Goal: Obtain resource: Download file/media

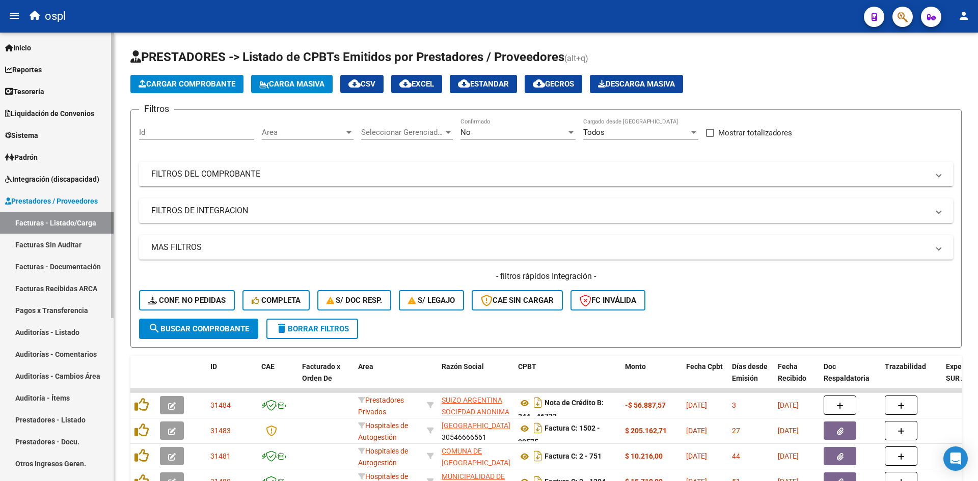
click at [49, 175] on span "Integración (discapacidad)" at bounding box center [52, 179] width 94 height 11
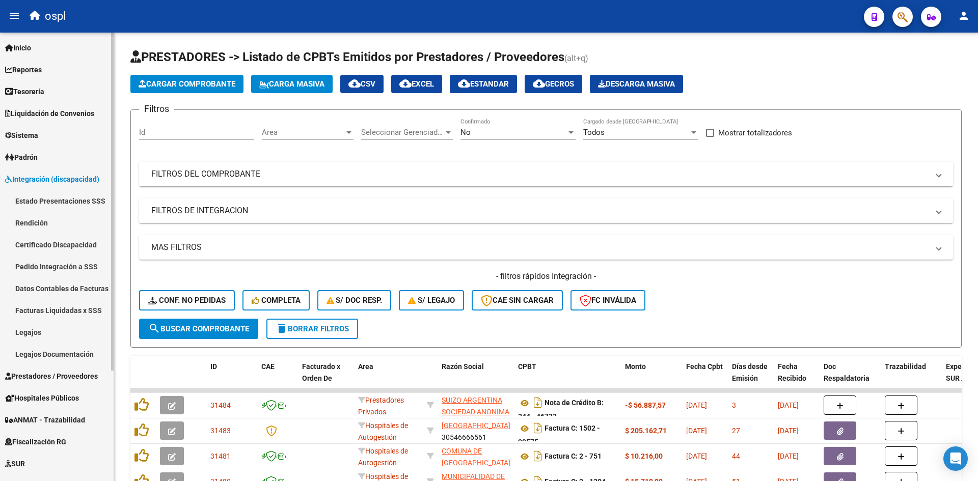
click at [64, 338] on link "Legajos" at bounding box center [57, 332] width 114 height 22
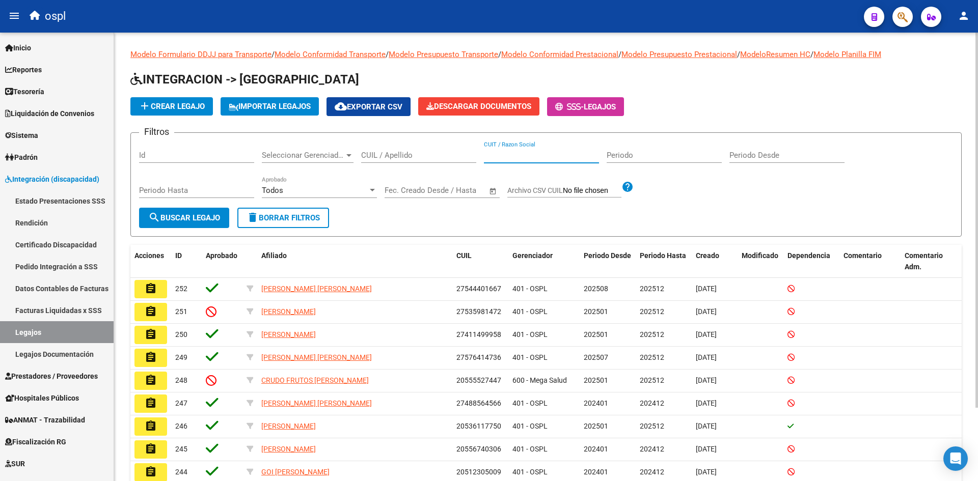
click at [544, 160] on input "CUIT / Razon Social" at bounding box center [541, 155] width 115 height 9
paste input "24319586349"
type input "24319586349"
click at [196, 221] on span "search Buscar Legajo" at bounding box center [184, 217] width 72 height 9
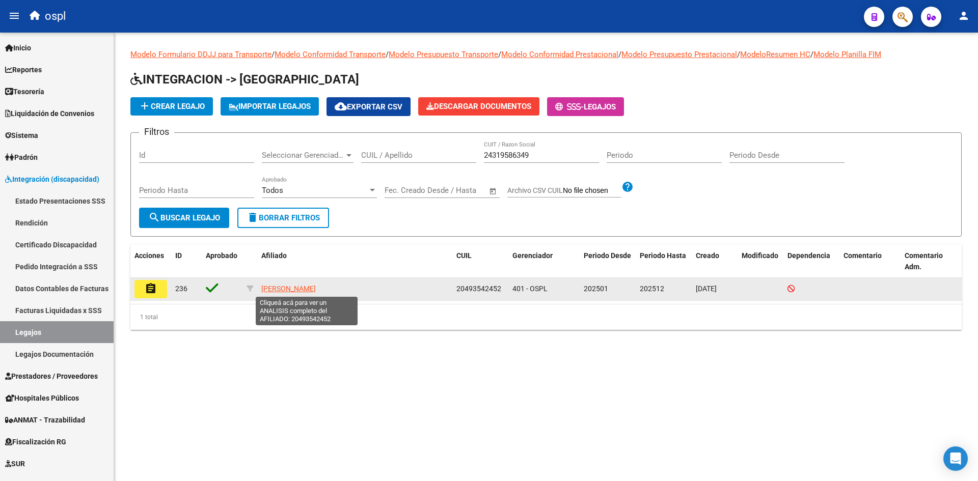
click at [316, 291] on span "[PERSON_NAME]" at bounding box center [288, 289] width 54 height 8
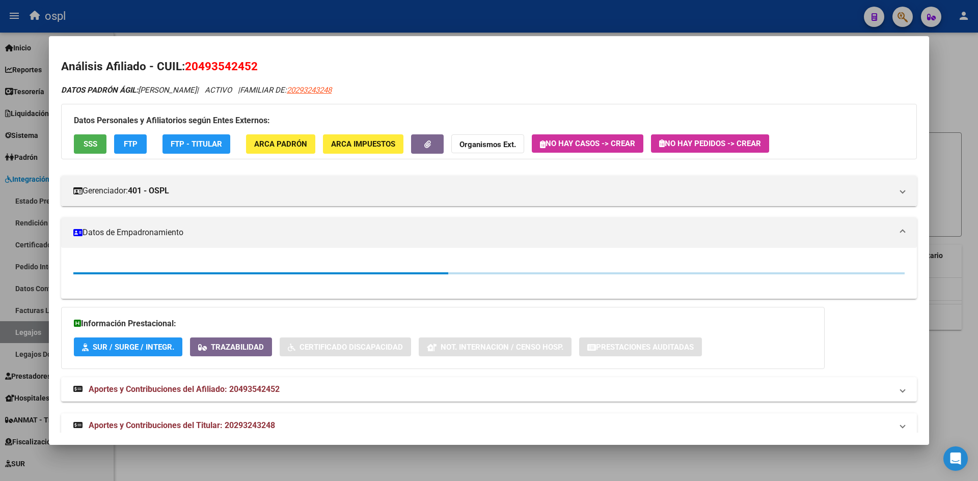
click at [365, 446] on div at bounding box center [489, 240] width 978 height 481
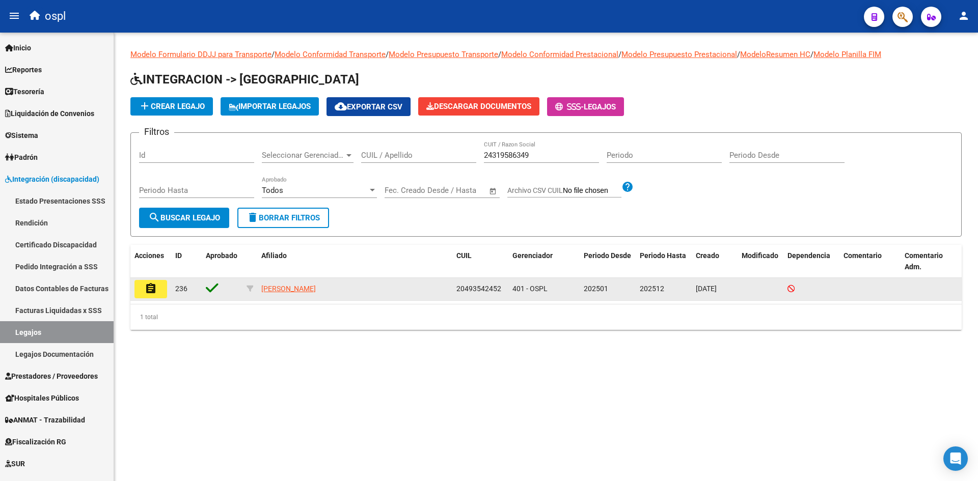
click at [156, 286] on mat-icon "assignment" at bounding box center [151, 289] width 12 height 12
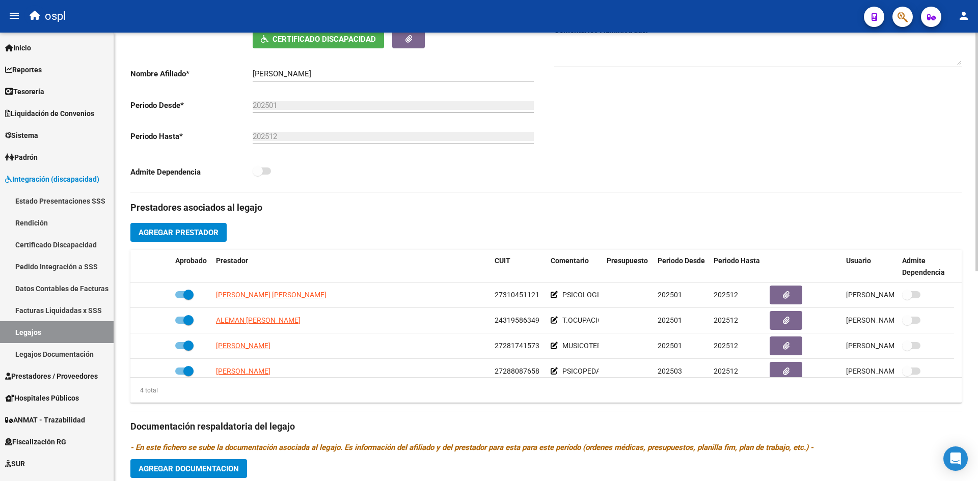
click at [523, 231] on div "Prestadores asociados al legajo Agregar Prestador Aprobado Prestador CUIT Comen…" at bounding box center [545, 419] width 831 height 455
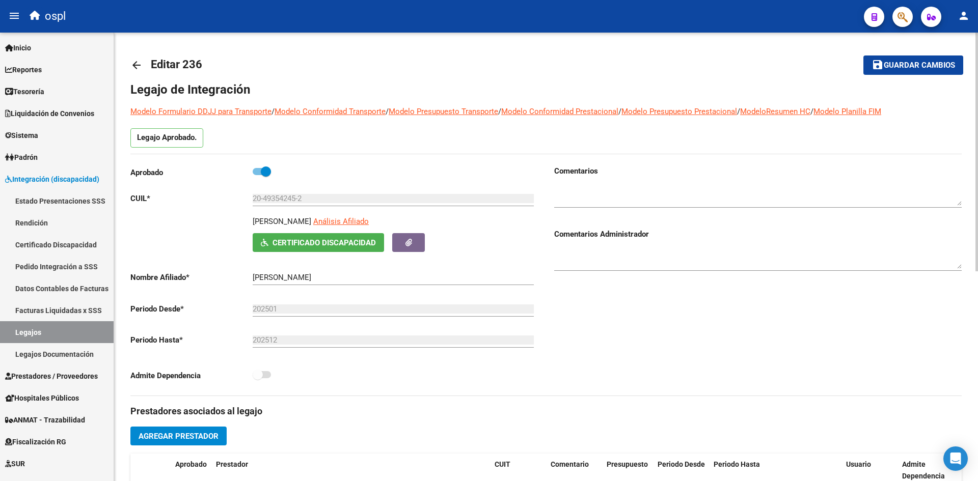
click at [132, 66] on mat-icon "arrow_back" at bounding box center [136, 65] width 12 height 12
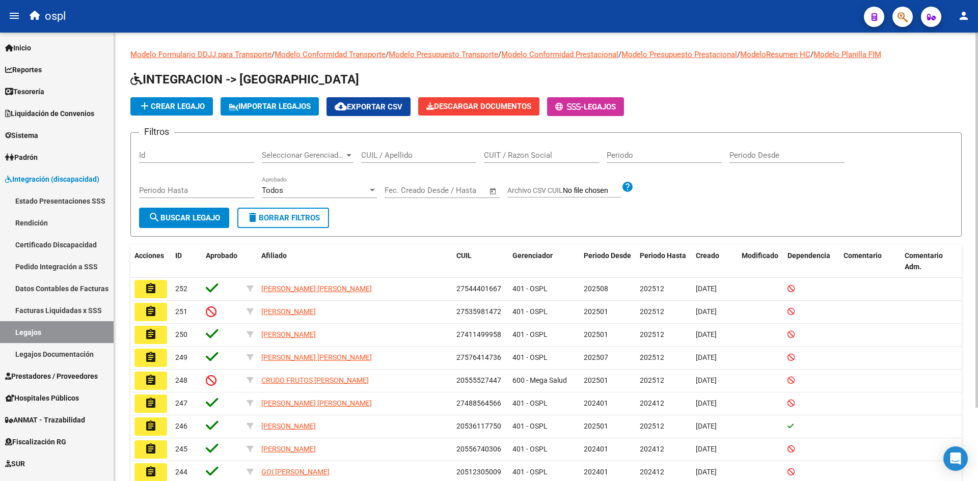
click at [563, 157] on input "CUIT / Razon Social" at bounding box center [541, 155] width 115 height 9
paste input "20493542452"
click at [212, 227] on button "search Buscar Legajo" at bounding box center [184, 218] width 90 height 20
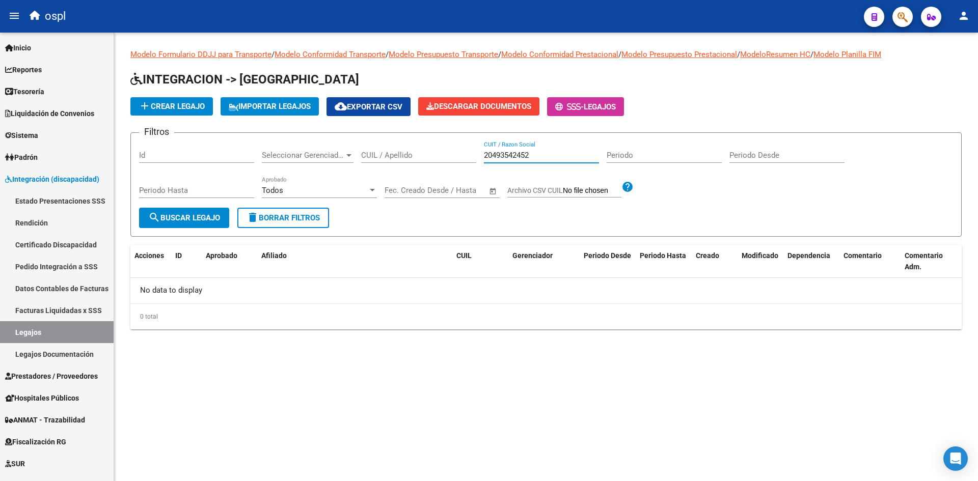
click at [532, 153] on input "20493542452" at bounding box center [541, 155] width 115 height 9
paste input "4319586349"
type input "24319586349"
click at [199, 220] on span "search Buscar Legajo" at bounding box center [184, 217] width 72 height 9
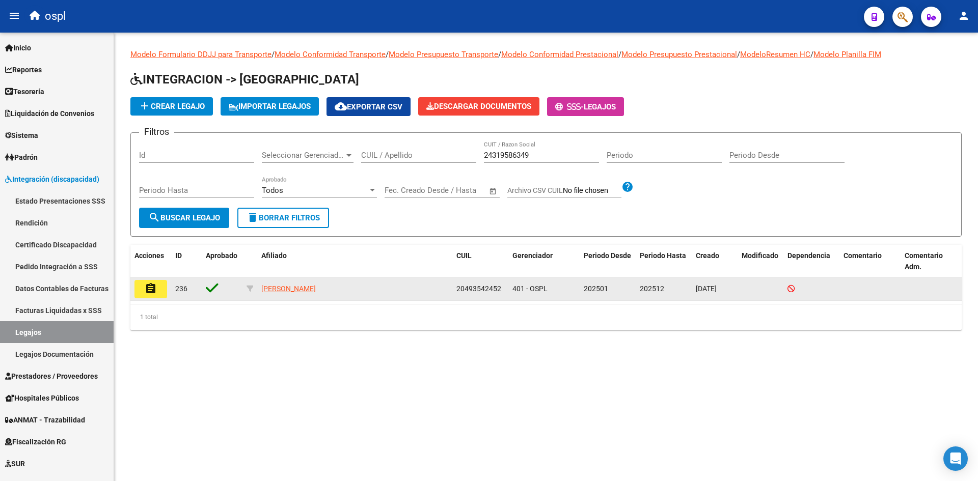
click at [152, 288] on mat-icon "assignment" at bounding box center [151, 289] width 12 height 12
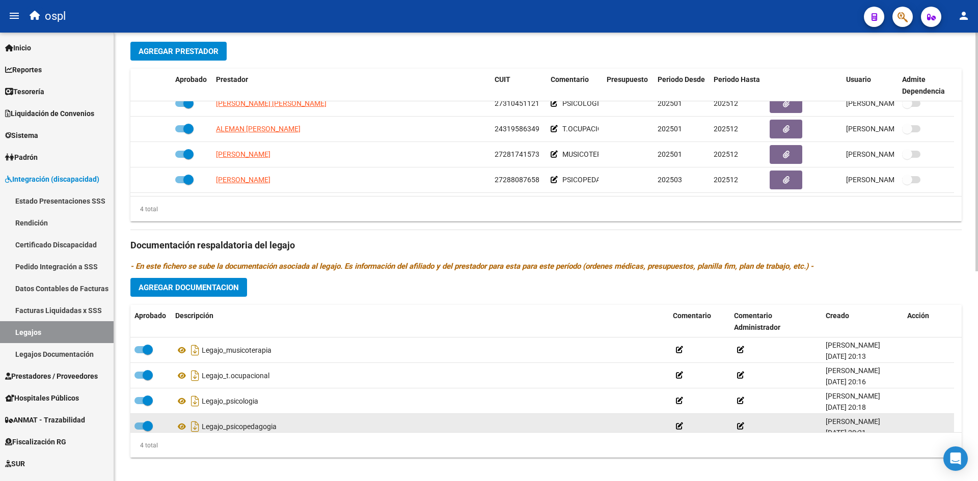
scroll to position [394, 0]
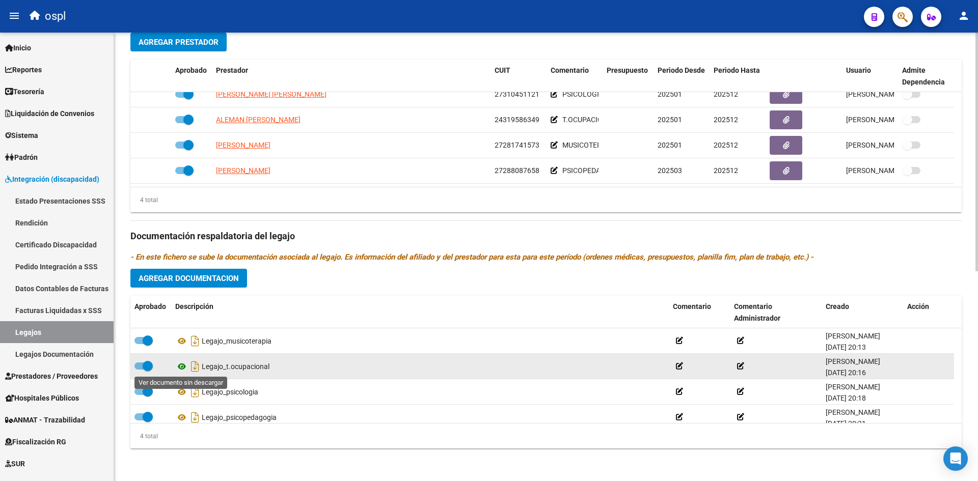
click at [181, 368] on icon at bounding box center [181, 366] width 13 height 12
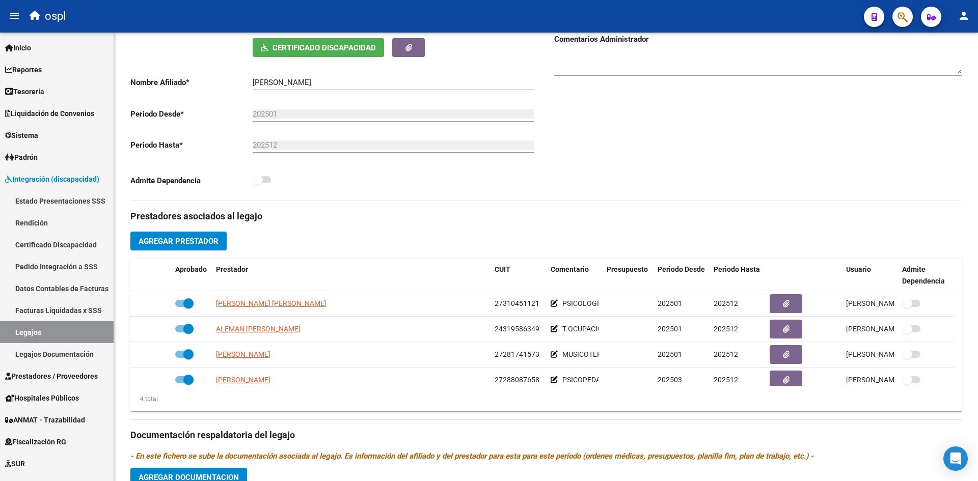
scroll to position [190, 0]
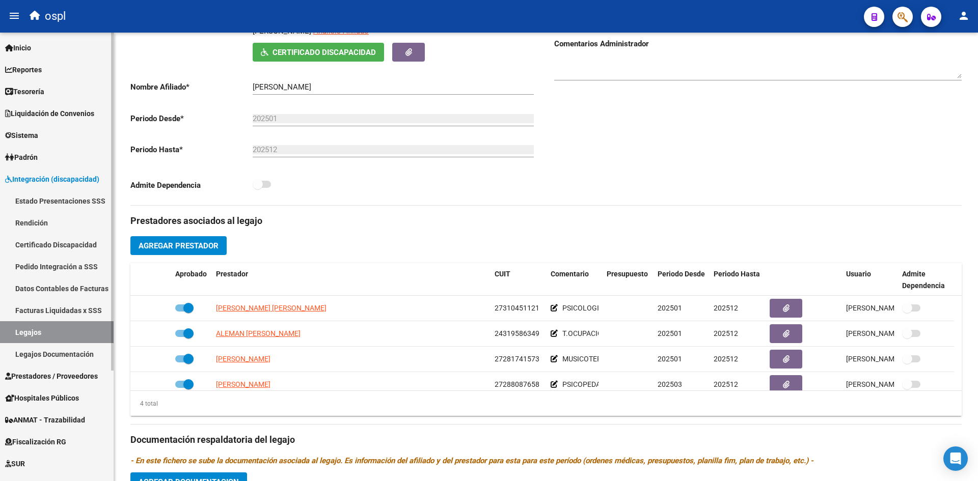
click at [61, 336] on link "Legajos" at bounding box center [57, 332] width 114 height 22
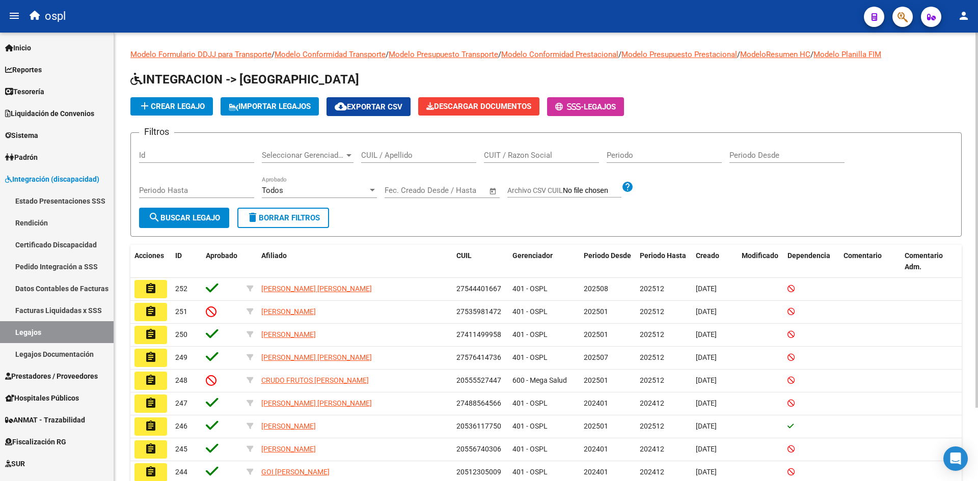
click at [554, 159] on input "CUIT / Razon Social" at bounding box center [541, 155] width 115 height 9
paste input "27310451121"
type input "27310451121"
click at [179, 217] on span "search Buscar Legajo" at bounding box center [184, 217] width 72 height 9
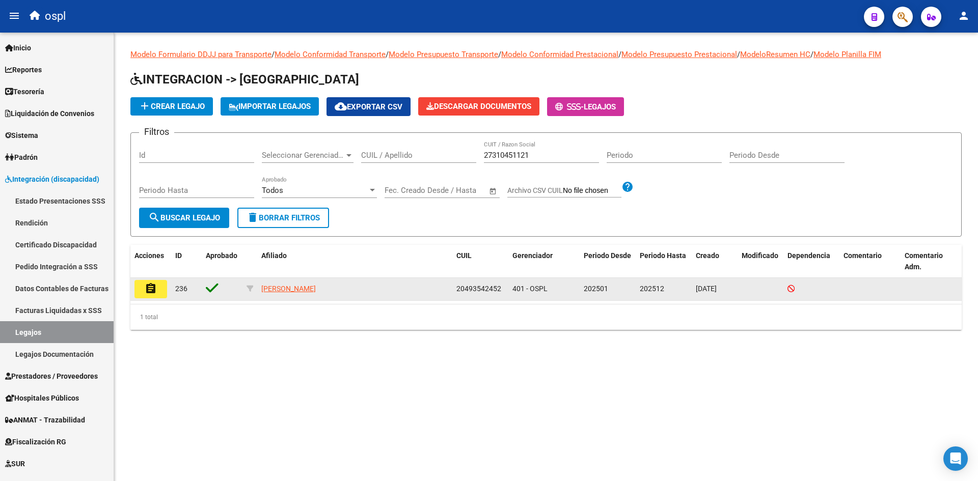
click at [163, 289] on button "assignment" at bounding box center [150, 289] width 33 height 18
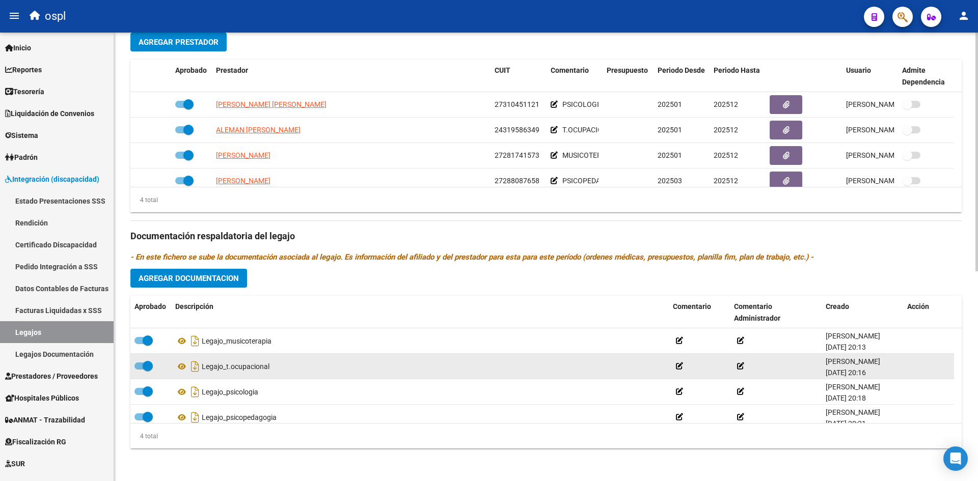
scroll to position [3, 0]
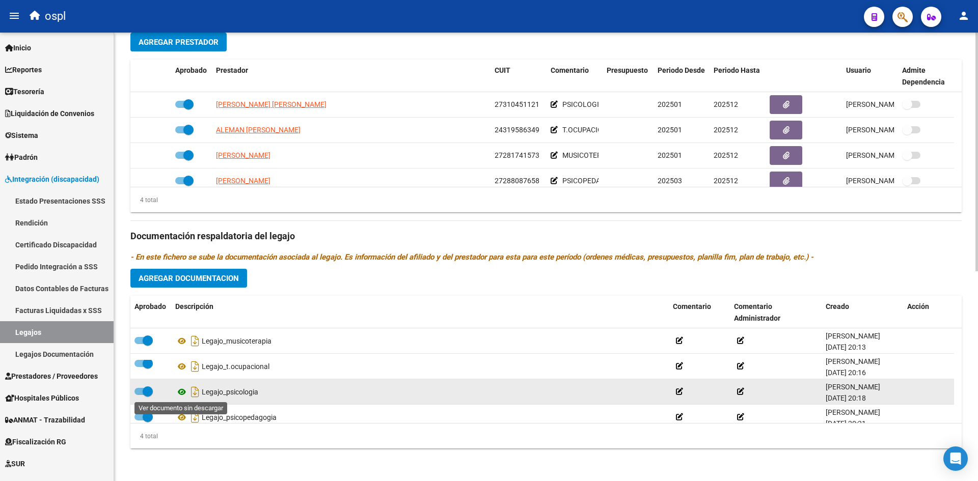
click at [183, 392] on icon at bounding box center [181, 392] width 13 height 12
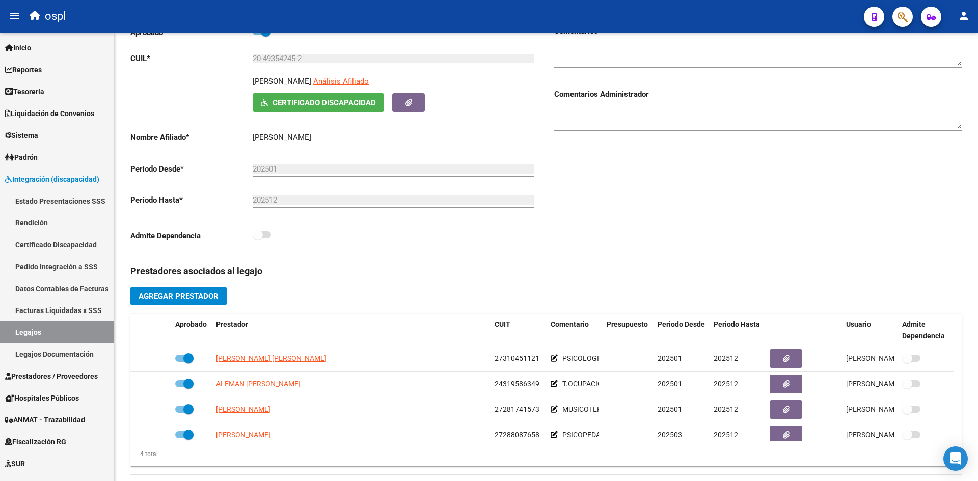
scroll to position [140, 0]
click at [44, 334] on link "Legajos" at bounding box center [57, 332] width 114 height 22
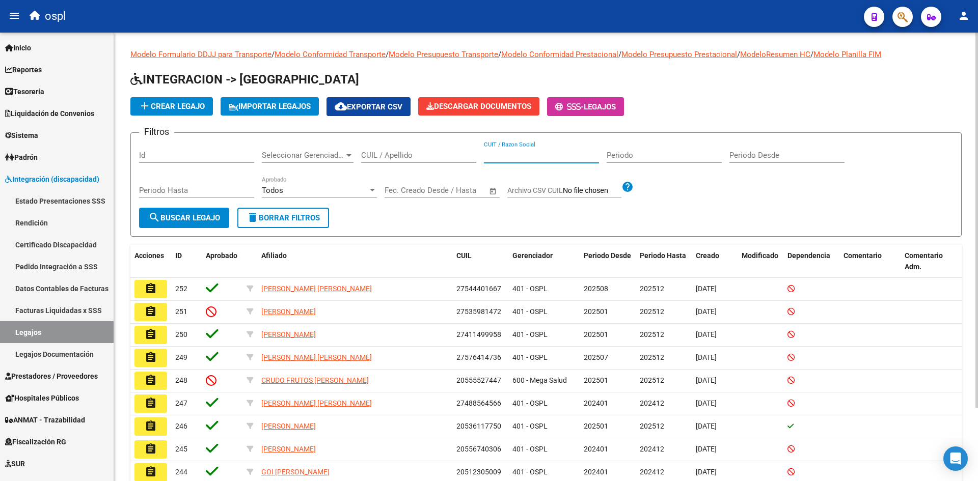
click at [552, 153] on input "CUIT / Razon Social" at bounding box center [541, 155] width 115 height 9
paste input "23341513464"
type input "23341513464"
click at [197, 224] on button "search Buscar Legajo" at bounding box center [184, 218] width 90 height 20
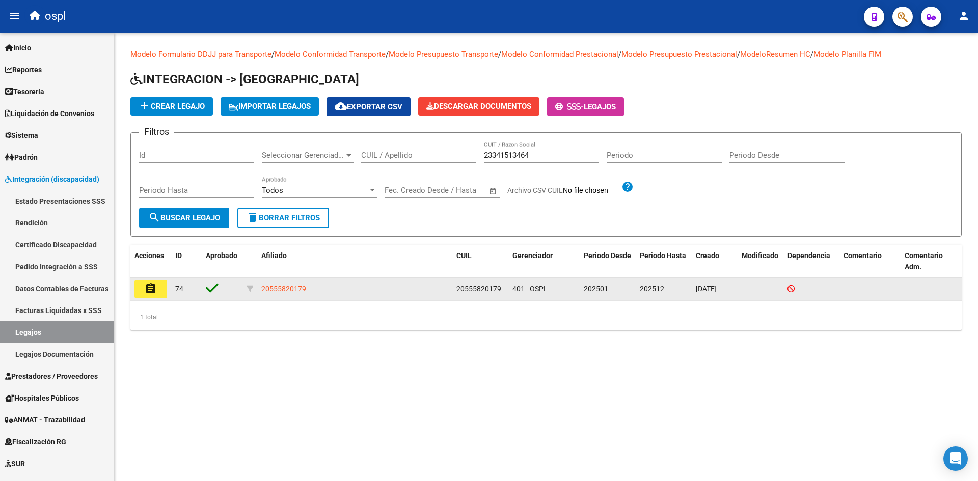
click at [142, 292] on button "assignment" at bounding box center [150, 289] width 33 height 18
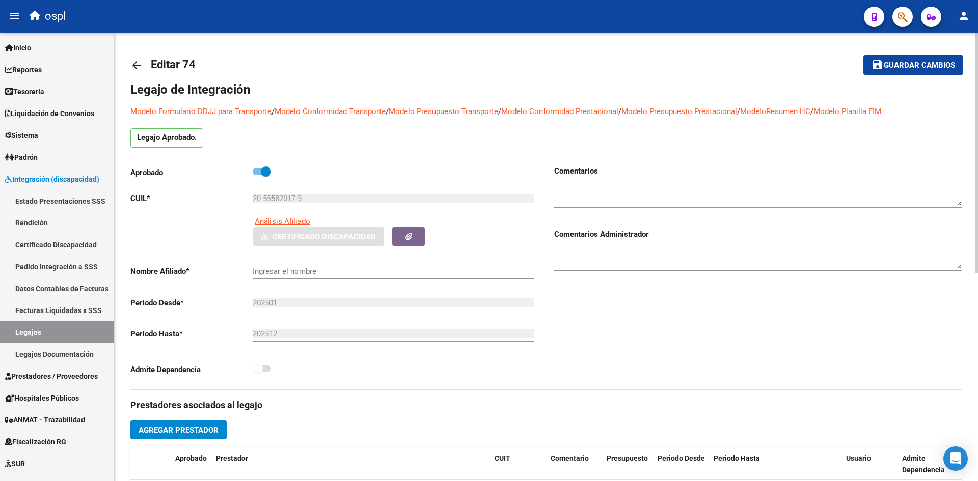
type input "BARDAGI [PERSON_NAME]"
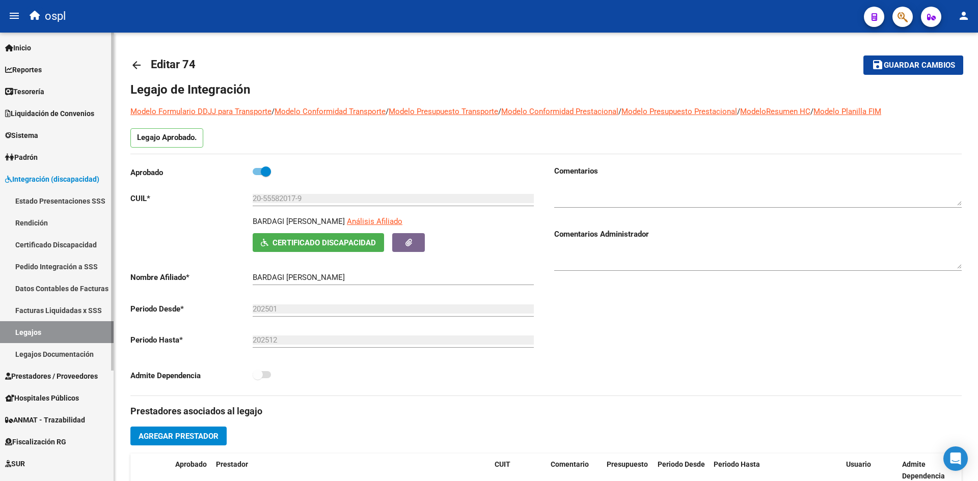
drag, startPoint x: 88, startPoint y: 328, endPoint x: 99, endPoint y: 328, distance: 11.7
click at [88, 328] on link "Legajos" at bounding box center [57, 332] width 114 height 22
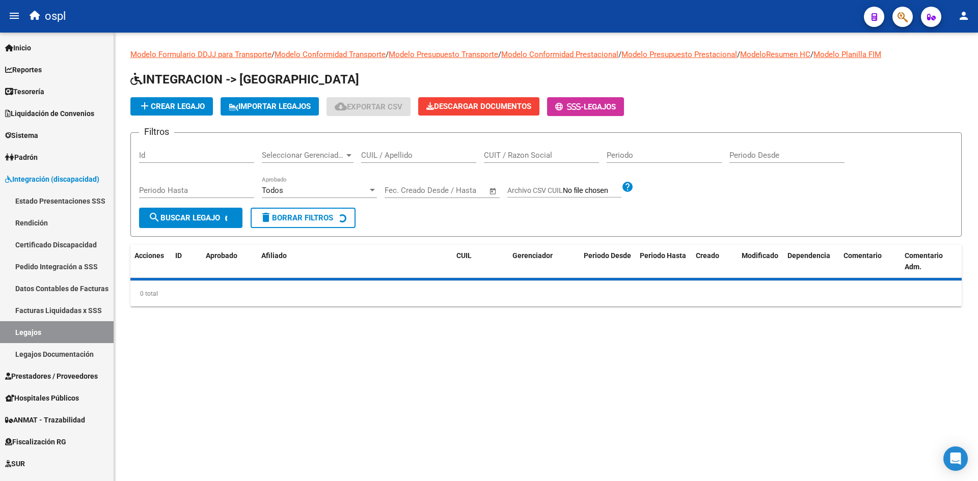
click at [518, 154] on input "CUIT / Razon Social" at bounding box center [541, 155] width 115 height 9
paste input "27307549633"
type input "27307549633"
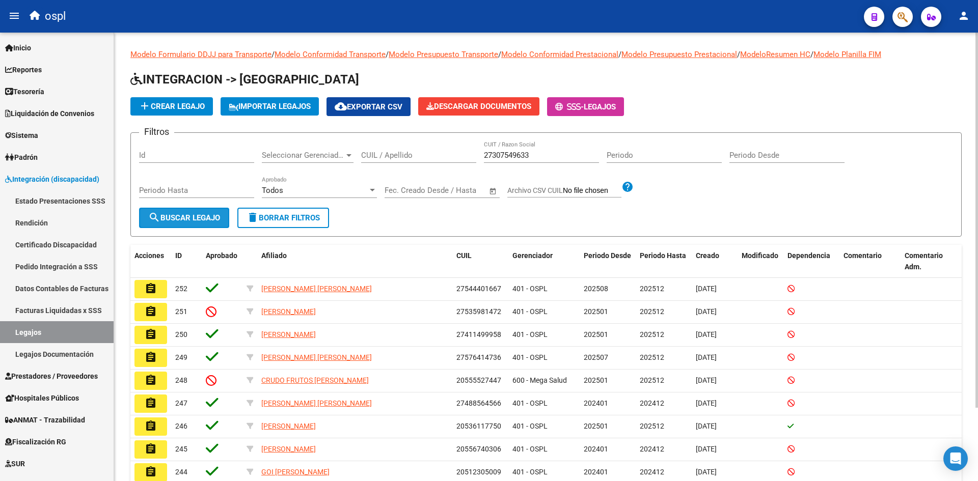
click at [176, 227] on button "search Buscar Legajo" at bounding box center [184, 218] width 90 height 20
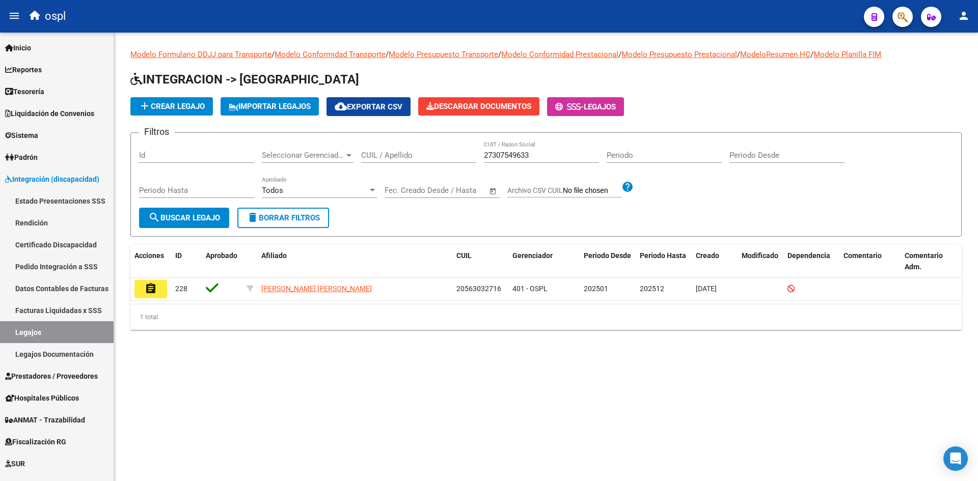
click at [164, 287] on button "assignment" at bounding box center [150, 289] width 33 height 18
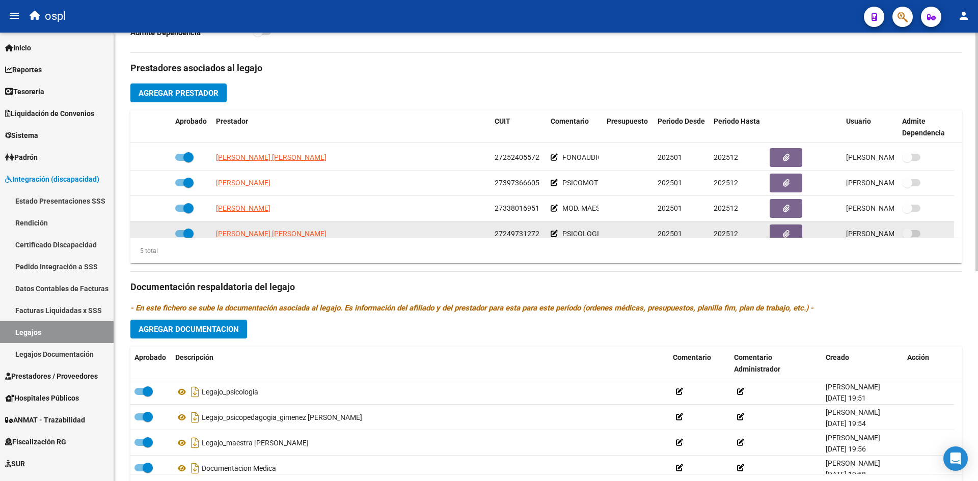
scroll to position [36, 0]
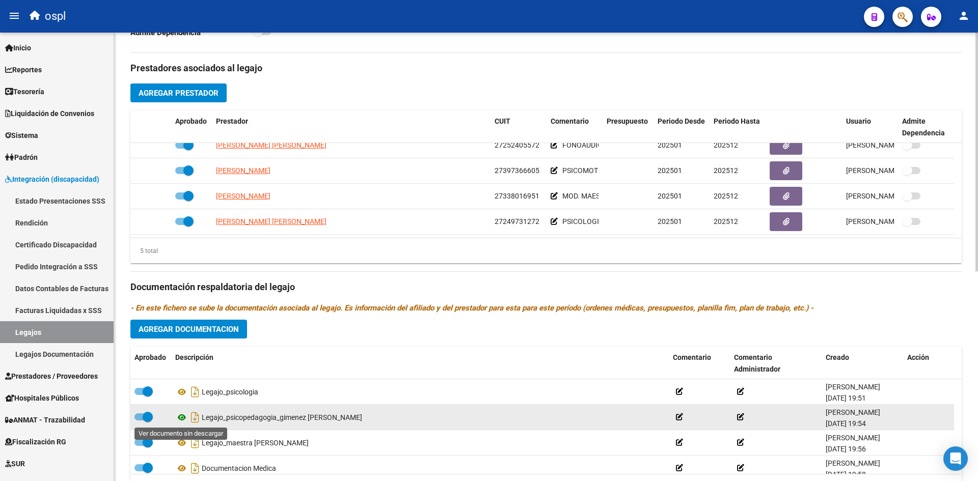
click at [182, 419] on icon at bounding box center [181, 417] width 13 height 12
